Goal: Use online tool/utility: Utilize a website feature to perform a specific function

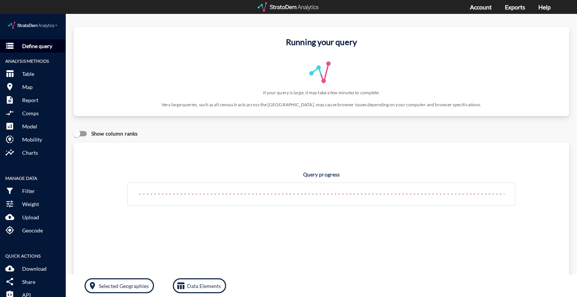
click p "Define query"
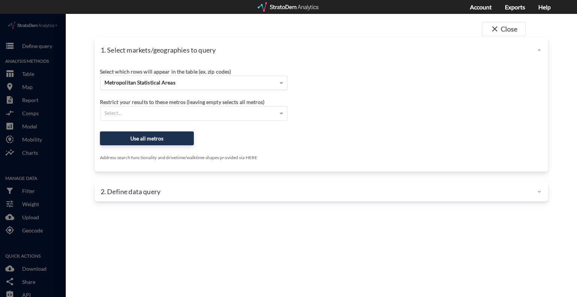
click div "Metropolitan Statistical Areas"
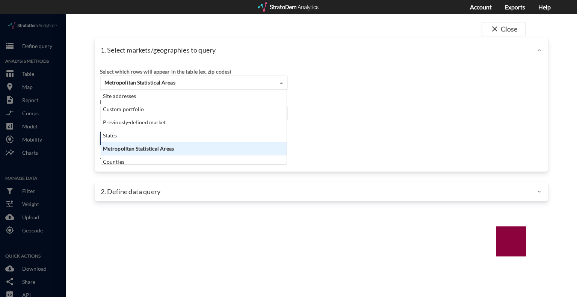
scroll to position [68, 181]
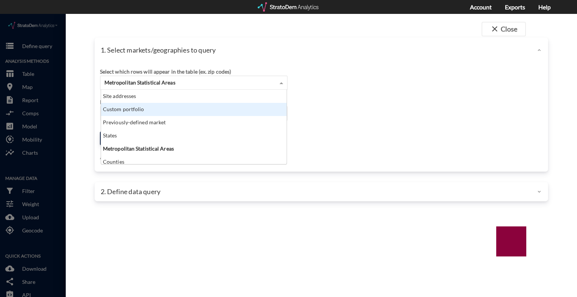
click div "Custom portfolio"
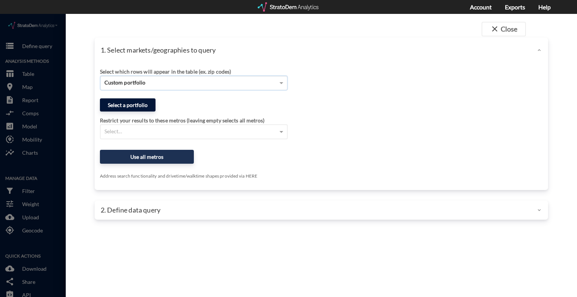
click button "Select a portfolio"
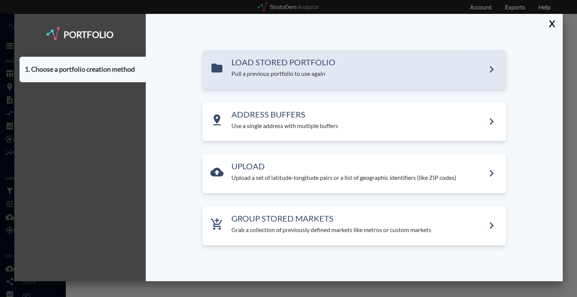
click at [277, 77] on p "Pull a previous portfolio to use again" at bounding box center [358, 74] width 254 height 9
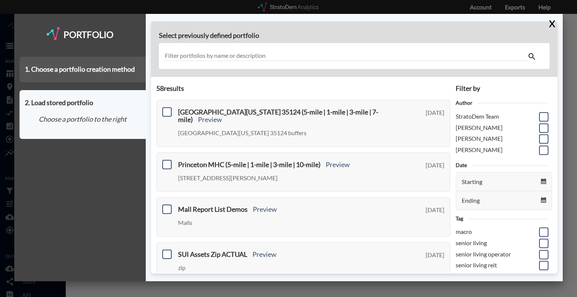
click at [85, 75] on div "1. Choose a portfolio creation method" at bounding box center [83, 70] width 126 height 26
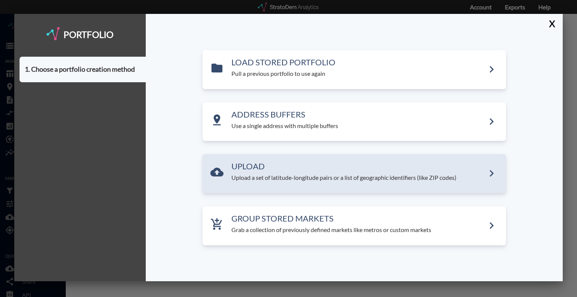
click at [245, 179] on p "Upload a set of latitude-longitude pairs or a list of geographic identifiers (l…" at bounding box center [358, 178] width 254 height 9
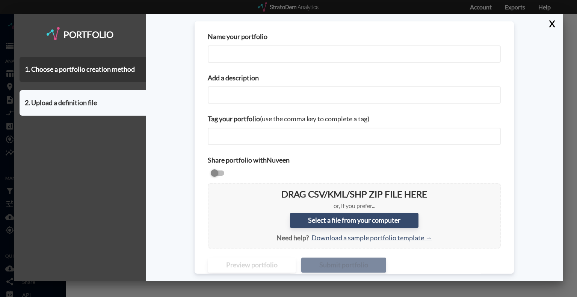
click at [237, 57] on input "Name your portfolio" at bounding box center [354, 53] width 293 height 17
type input "I"
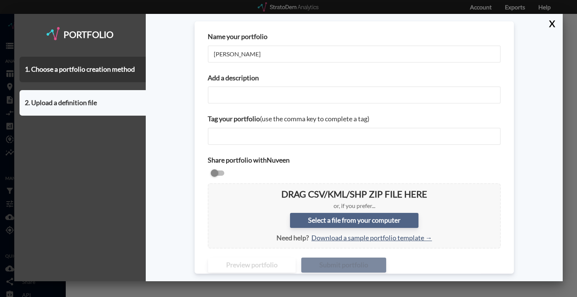
type input "[PERSON_NAME]"
click at [329, 221] on label "Select a file from your computer" at bounding box center [354, 220] width 129 height 15
click at [214, 189] on input "Select a file from your computer" at bounding box center [214, 189] width 0 height 0
type input "C:\fakepath\stratodem_analytics_portfolio_template.csv"
